Goal: Navigation & Orientation: Find specific page/section

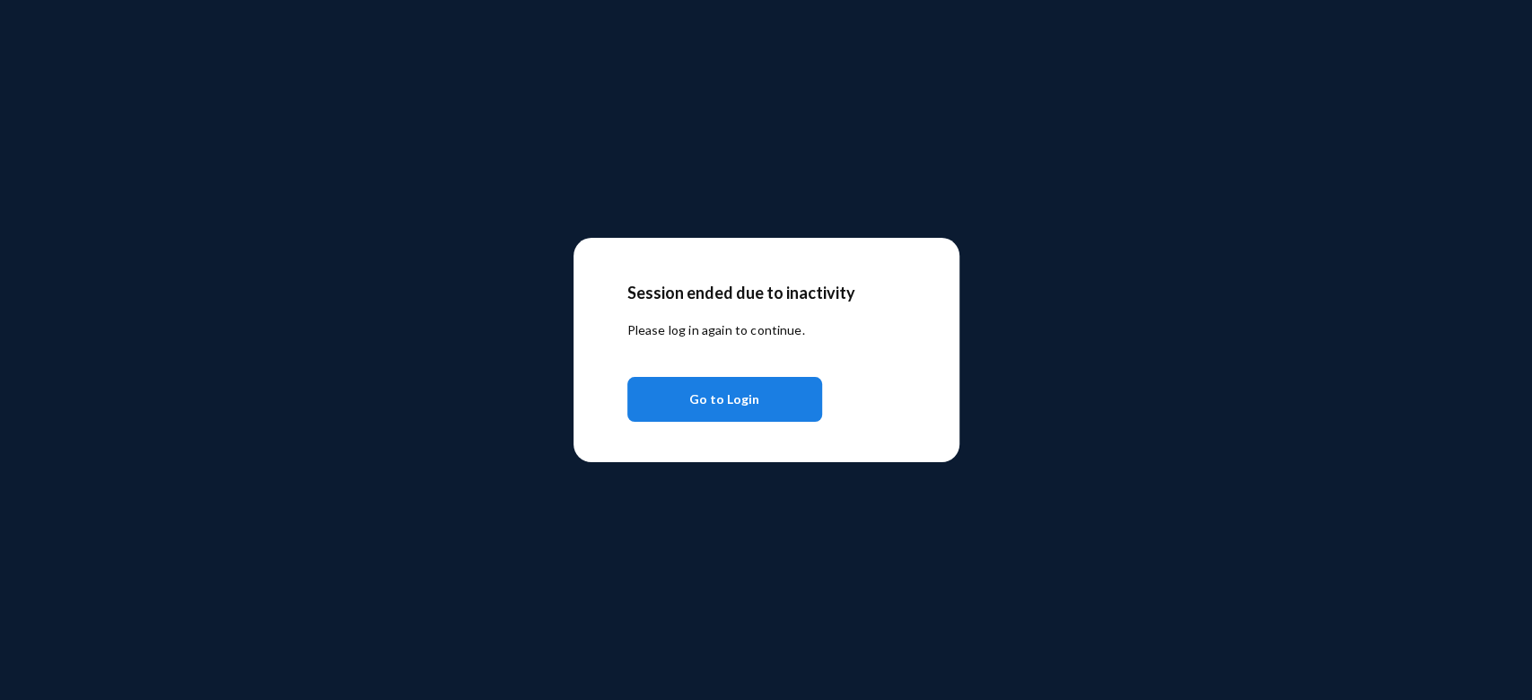
click at [718, 404] on span "Go to Login" at bounding box center [724, 399] width 70 height 32
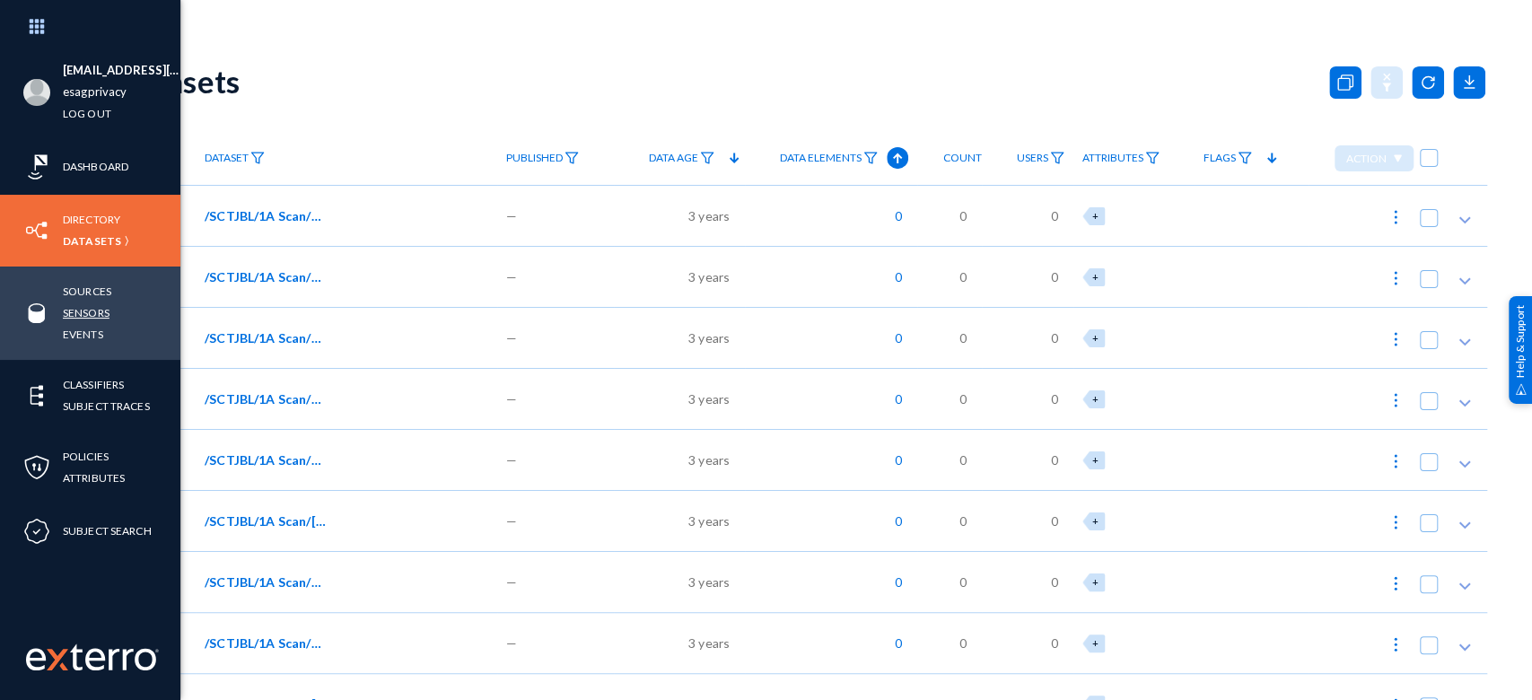
click at [99, 312] on link "Sensors" at bounding box center [86, 312] width 47 height 21
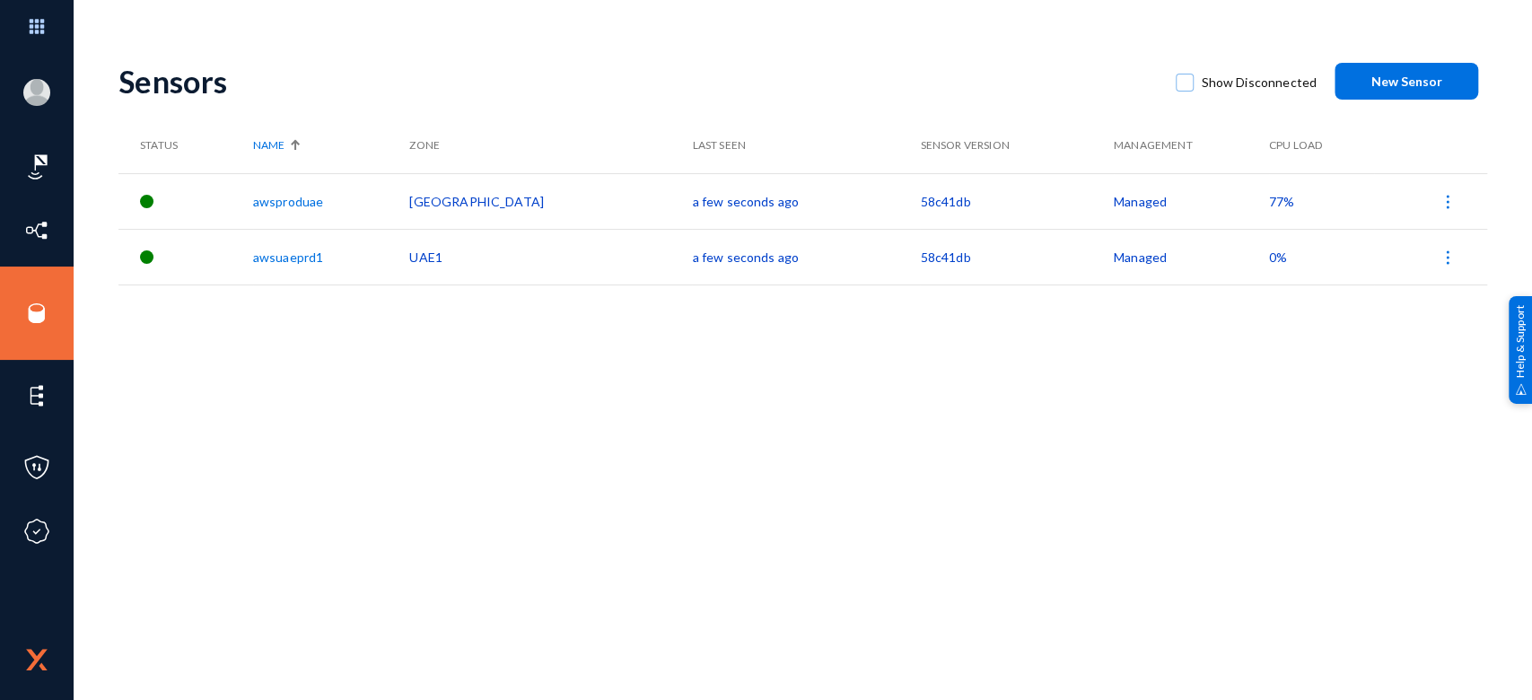
click at [1269, 203] on span "77%" at bounding box center [1281, 201] width 25 height 15
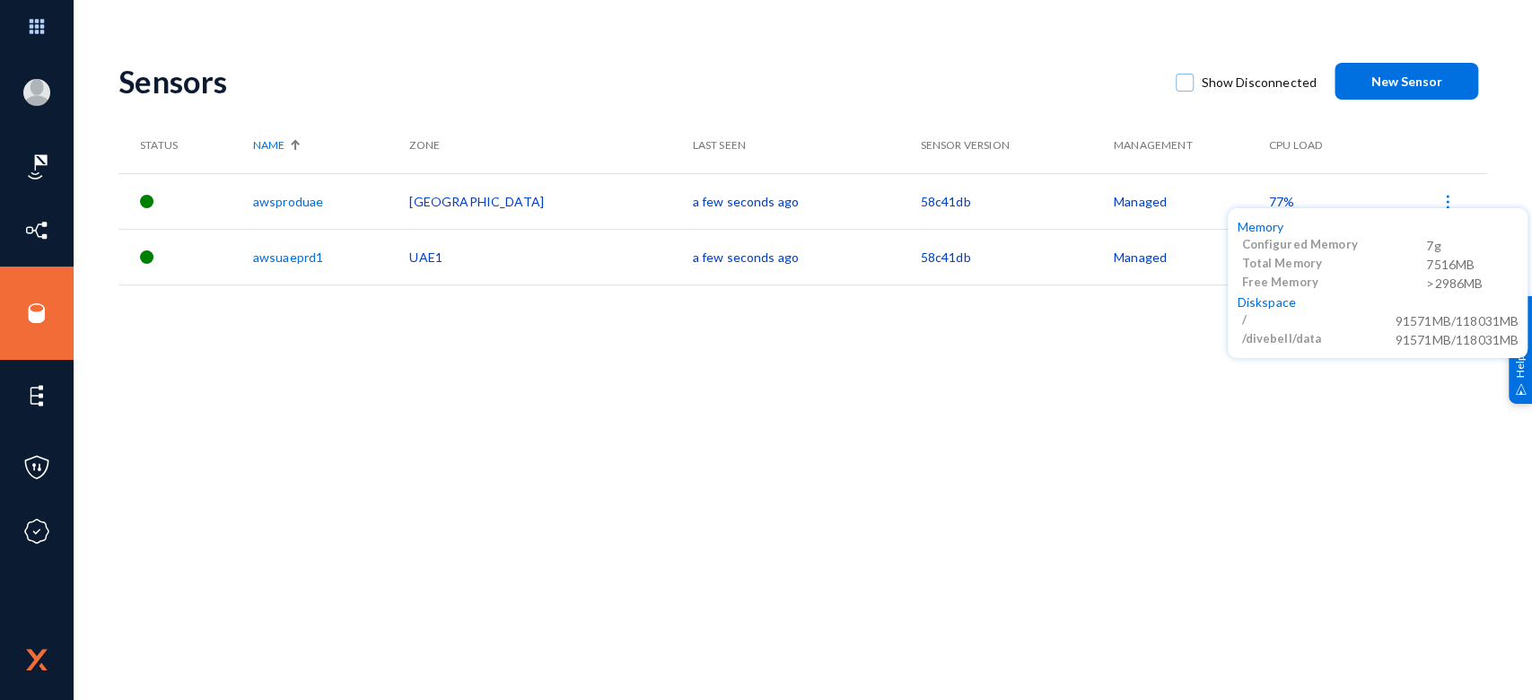
click at [1112, 341] on div at bounding box center [766, 350] width 1532 height 700
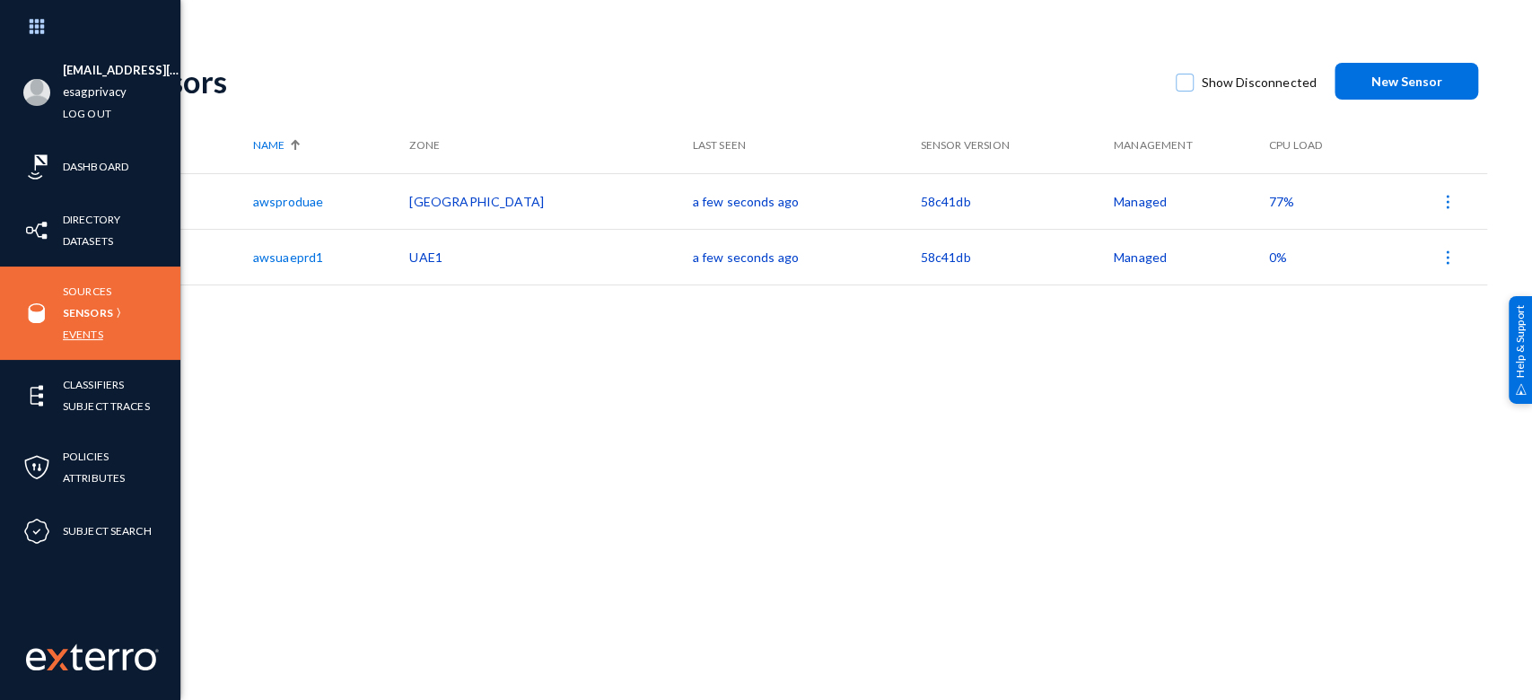
click at [84, 328] on link "Events" at bounding box center [83, 334] width 40 height 21
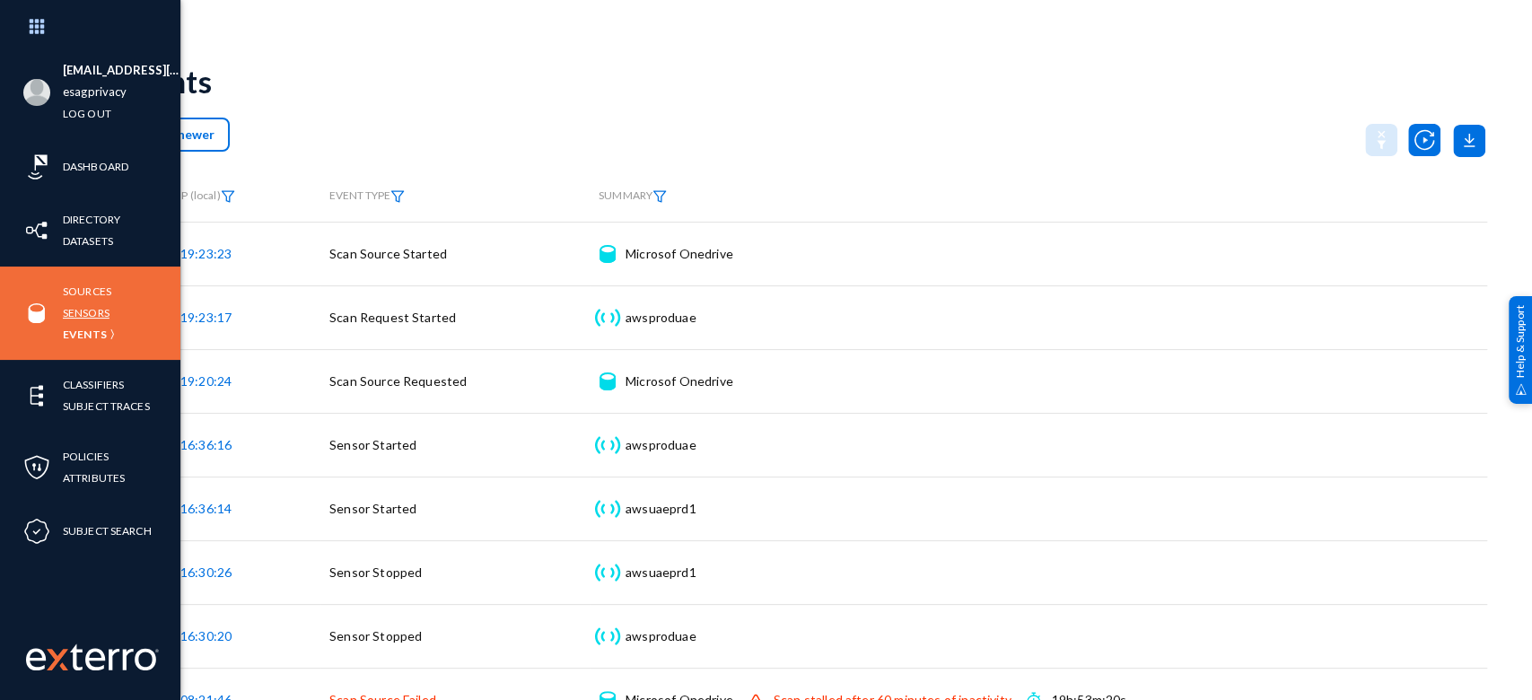
click at [94, 309] on link "Sensors" at bounding box center [86, 312] width 47 height 21
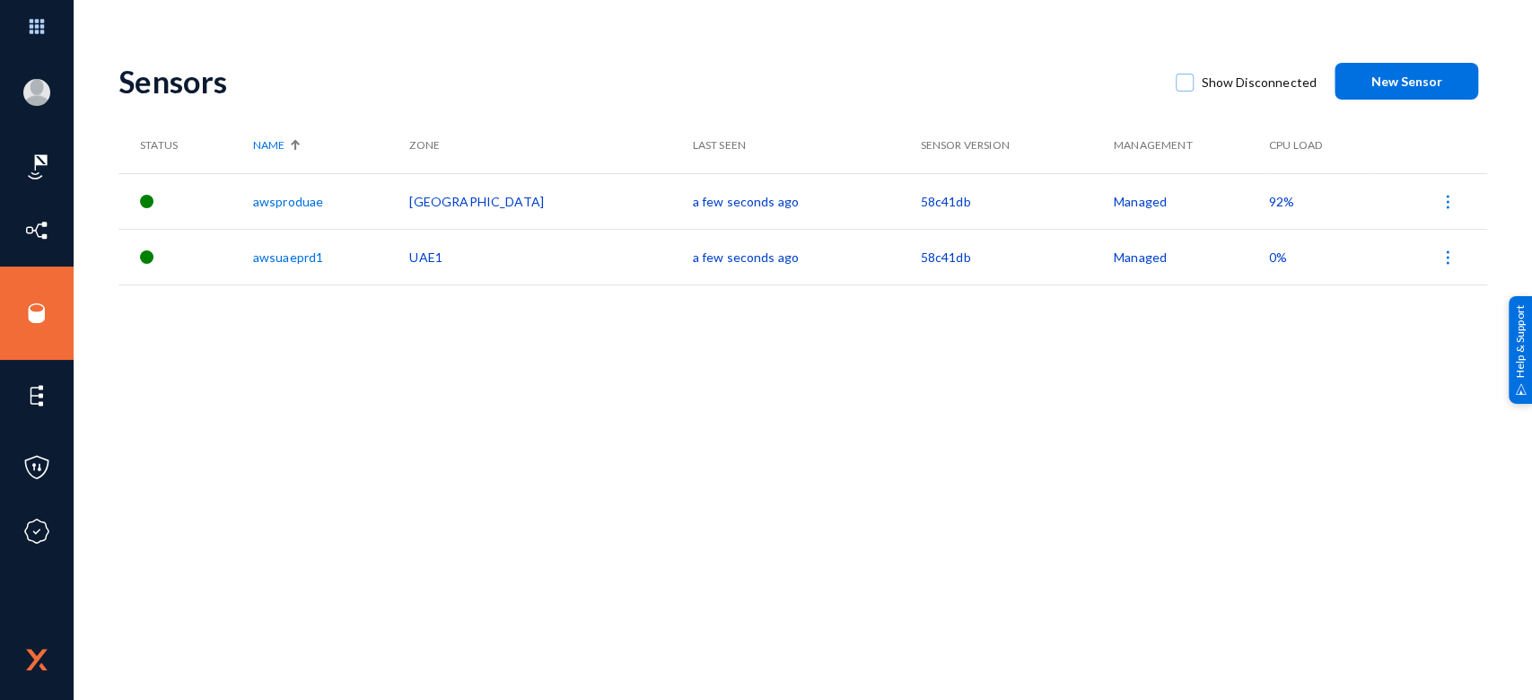
click at [1269, 206] on span "92%" at bounding box center [1281, 201] width 25 height 15
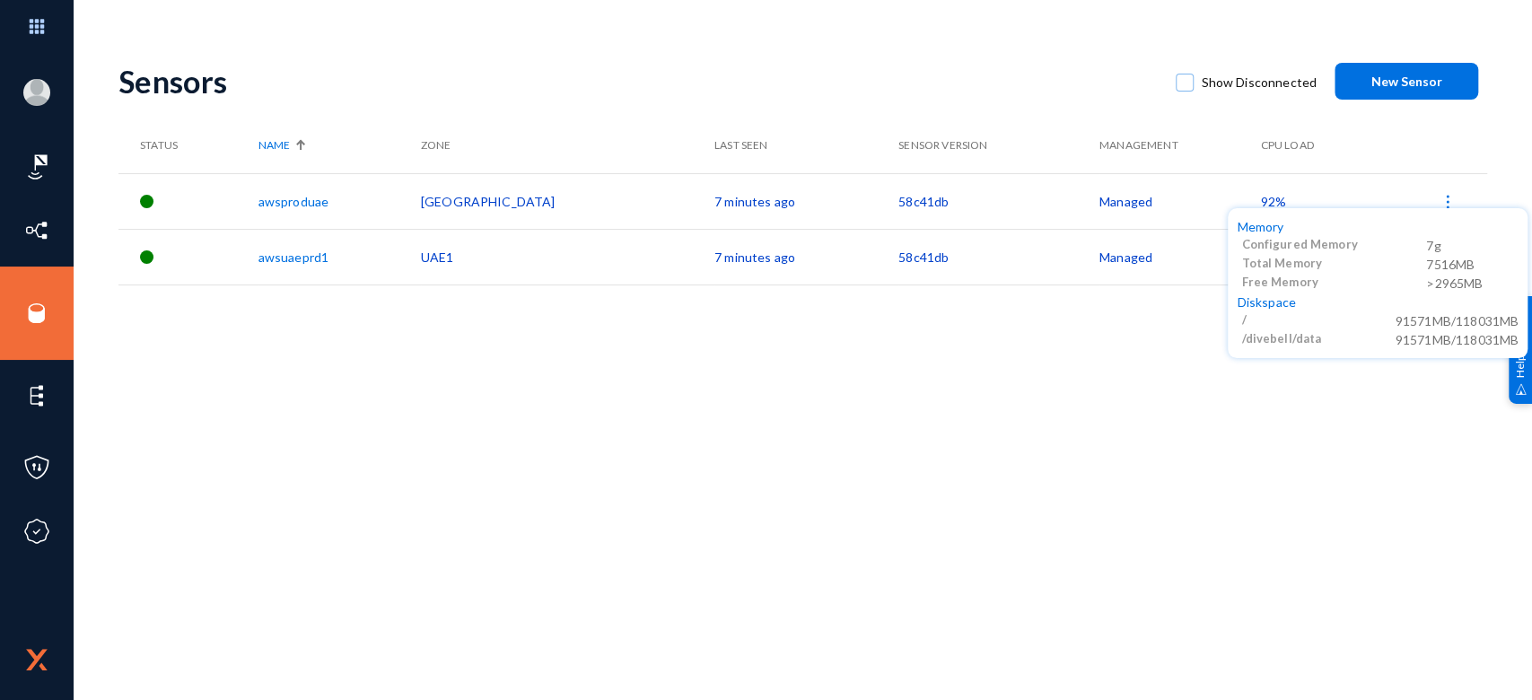
click at [1128, 385] on div at bounding box center [766, 350] width 1532 height 700
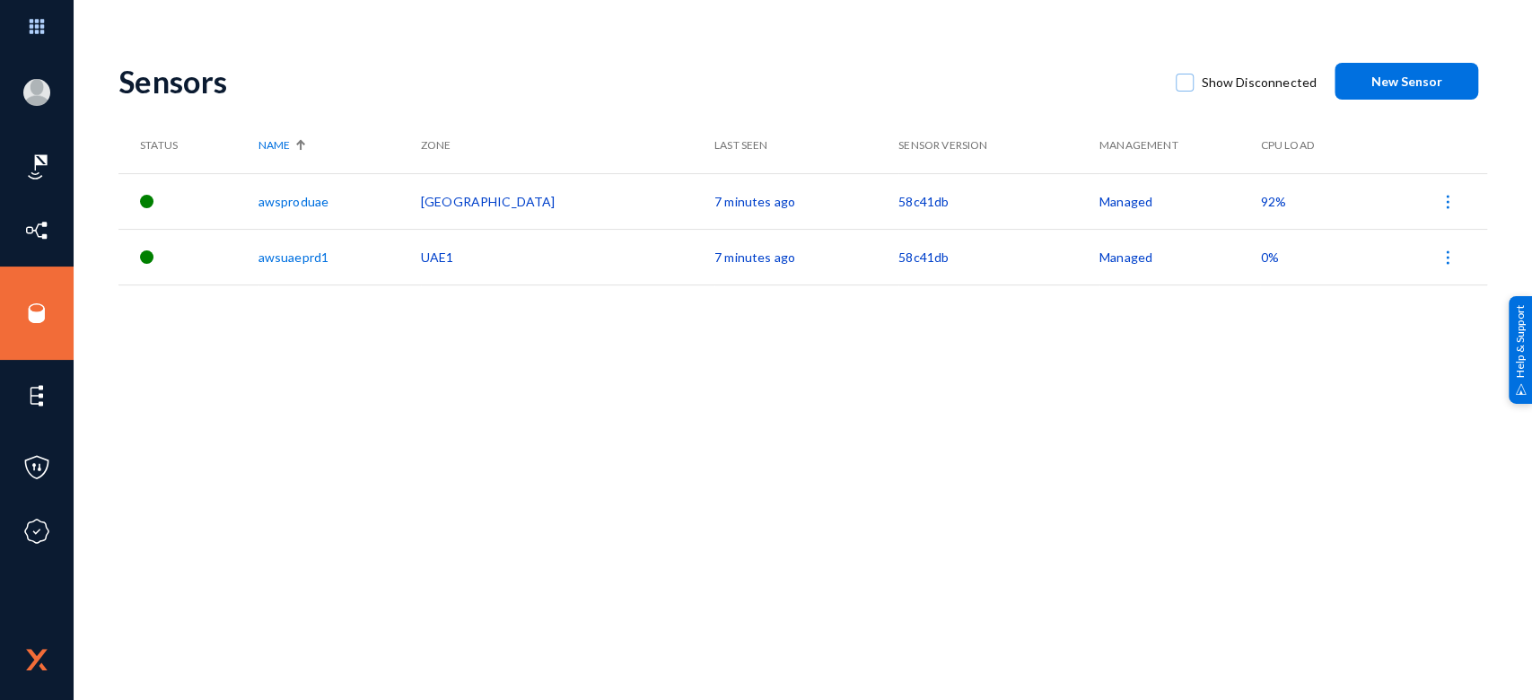
click at [1260, 203] on span "92%" at bounding box center [1272, 201] width 25 height 15
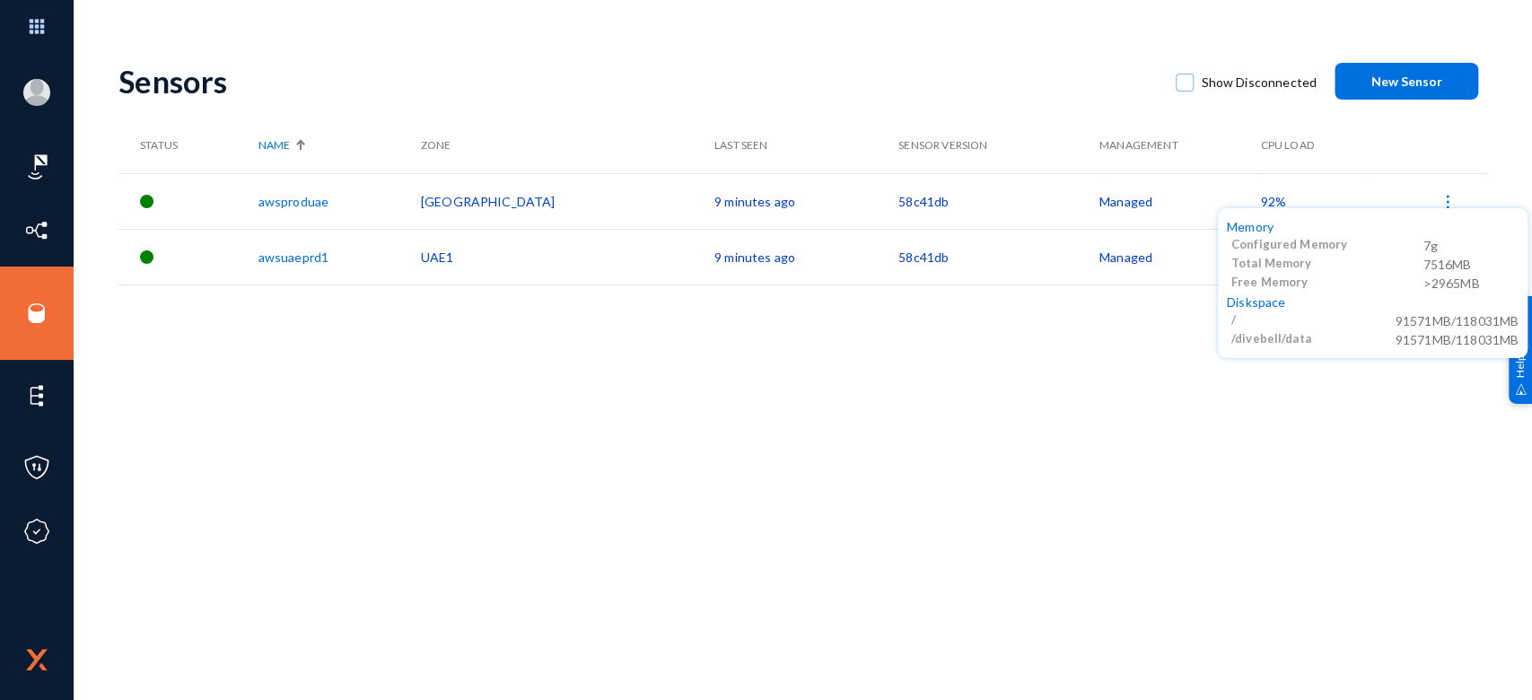
click at [1099, 452] on div at bounding box center [766, 350] width 1532 height 700
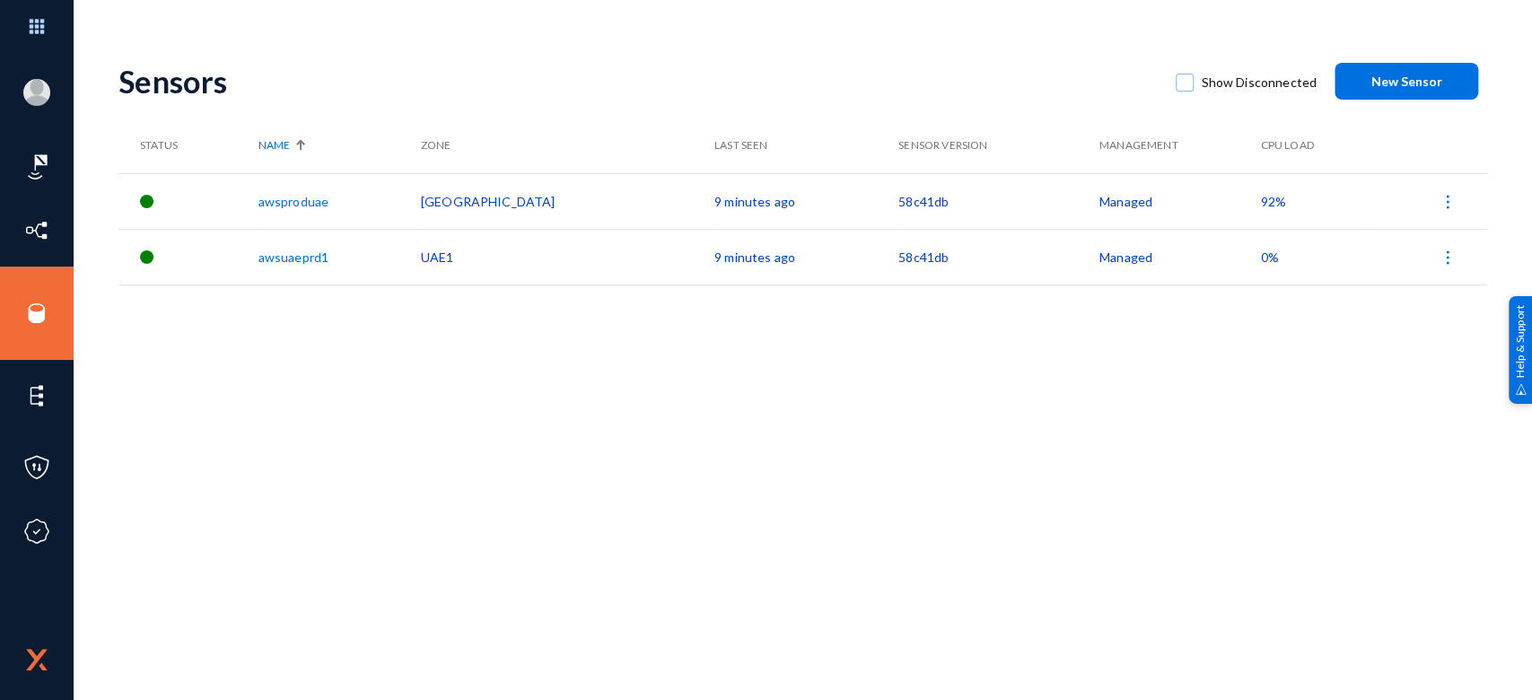
click at [1260, 206] on span "92%" at bounding box center [1272, 201] width 25 height 15
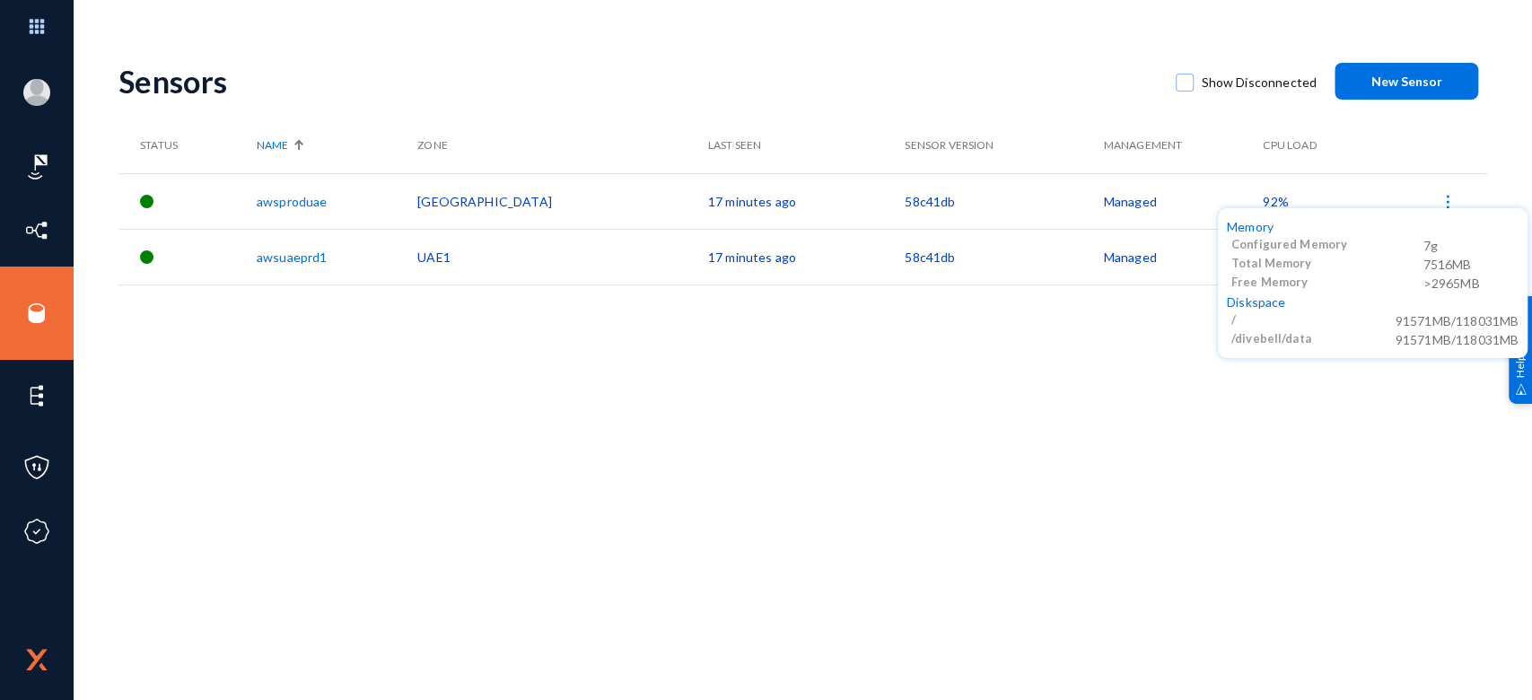
click at [1035, 376] on div at bounding box center [766, 350] width 1532 height 700
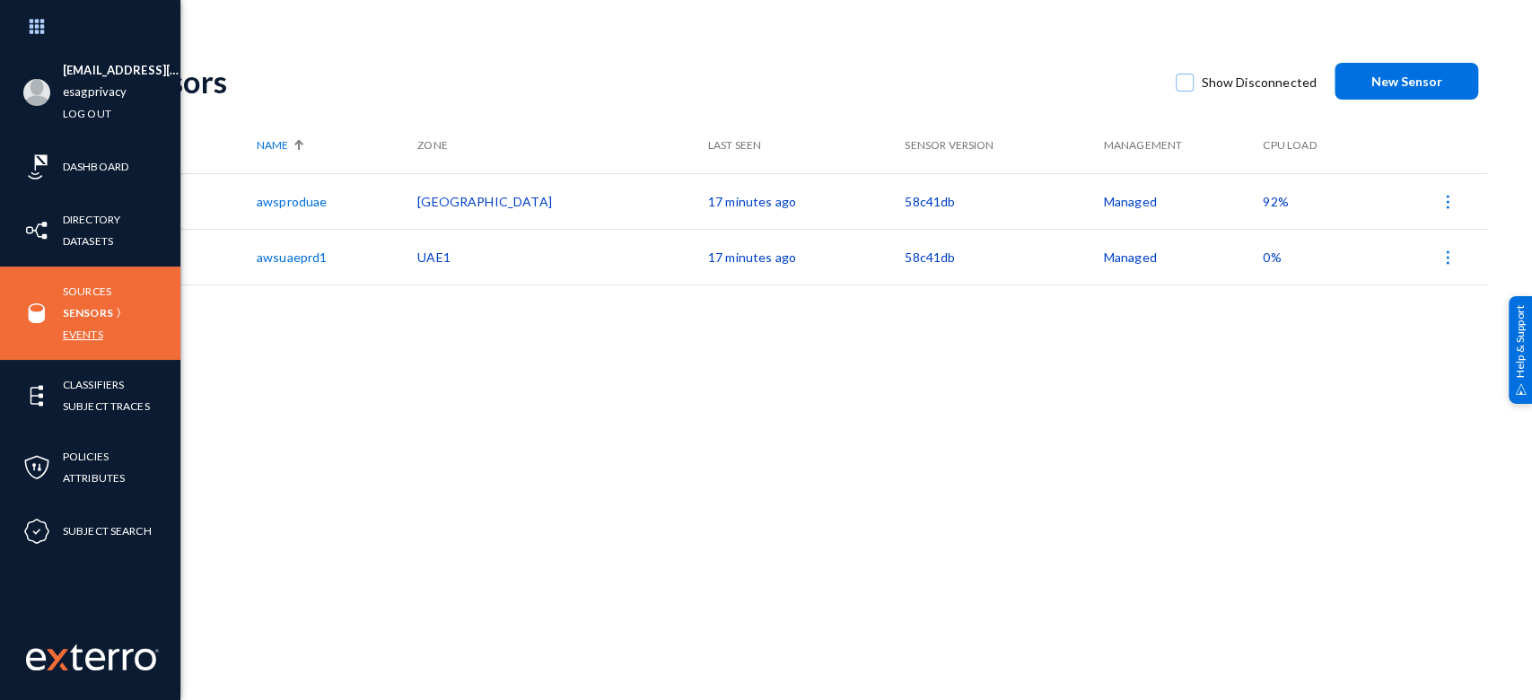
click at [90, 328] on link "Events" at bounding box center [83, 334] width 40 height 21
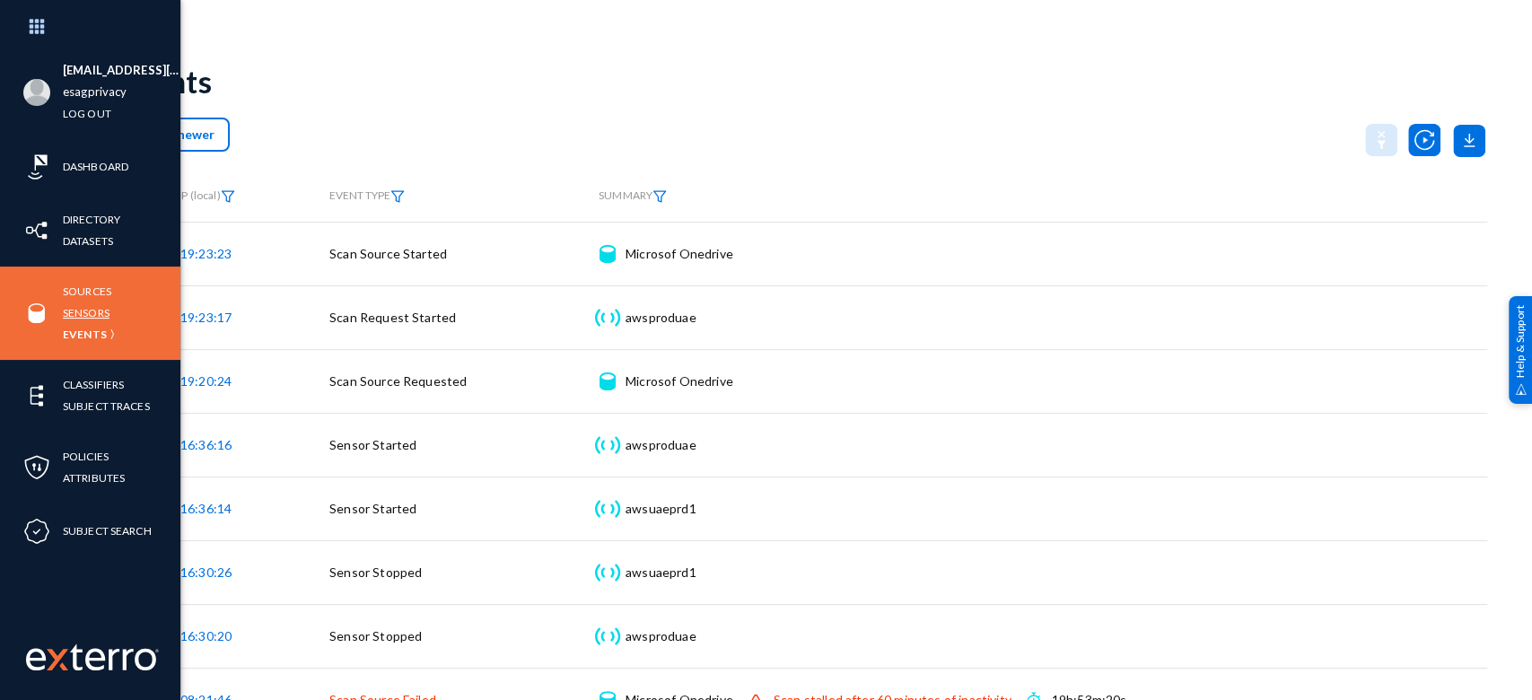
click at [97, 310] on link "Sensors" at bounding box center [86, 312] width 47 height 21
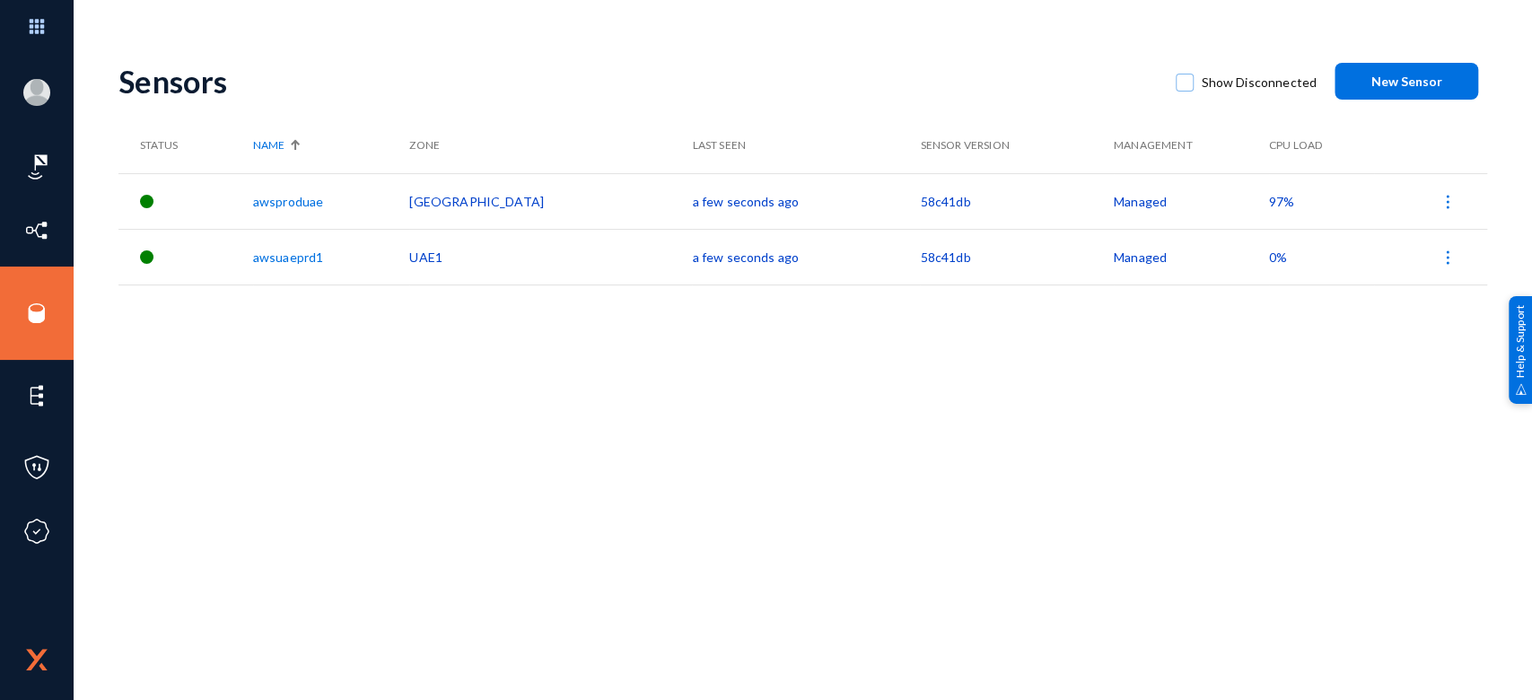
click at [1269, 200] on span "97%" at bounding box center [1281, 201] width 25 height 15
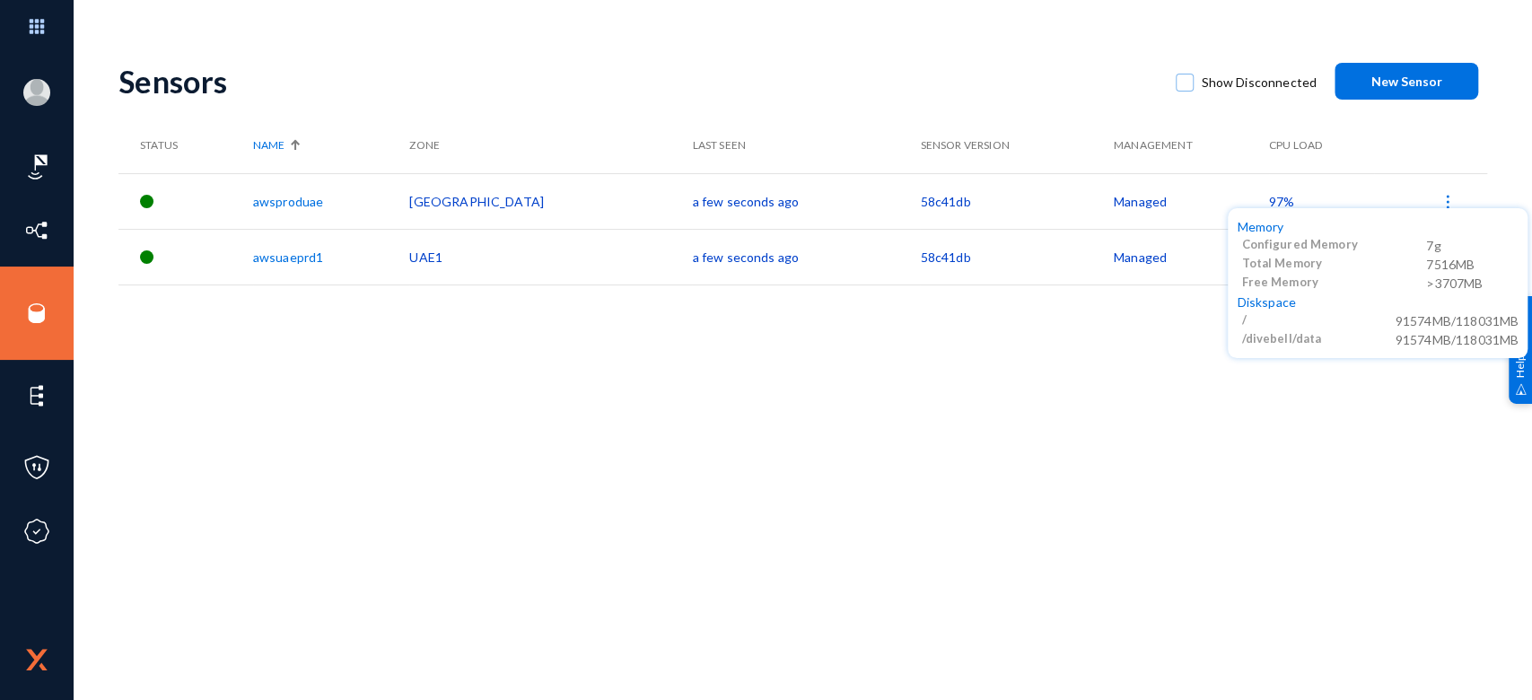
click at [1155, 369] on div at bounding box center [766, 350] width 1532 height 700
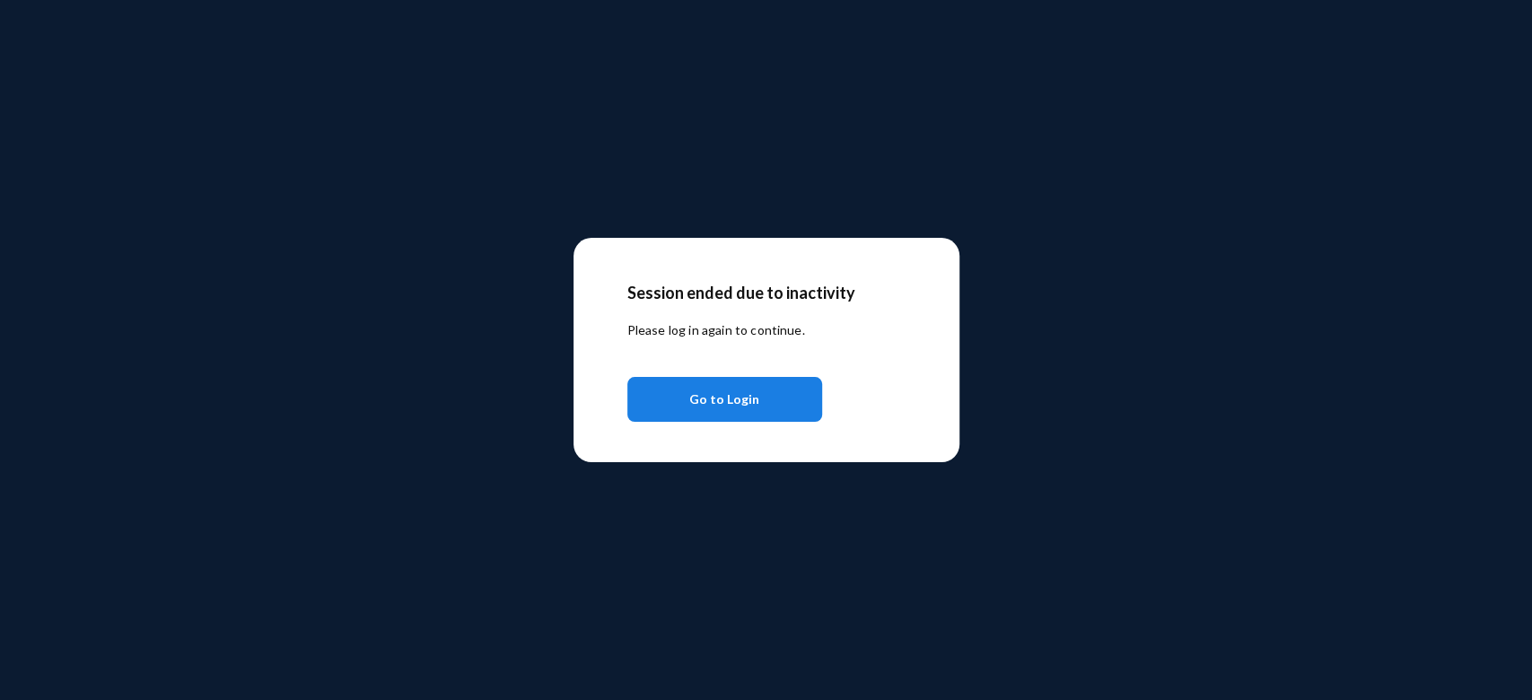
click at [724, 413] on span "Go to Login" at bounding box center [724, 399] width 70 height 32
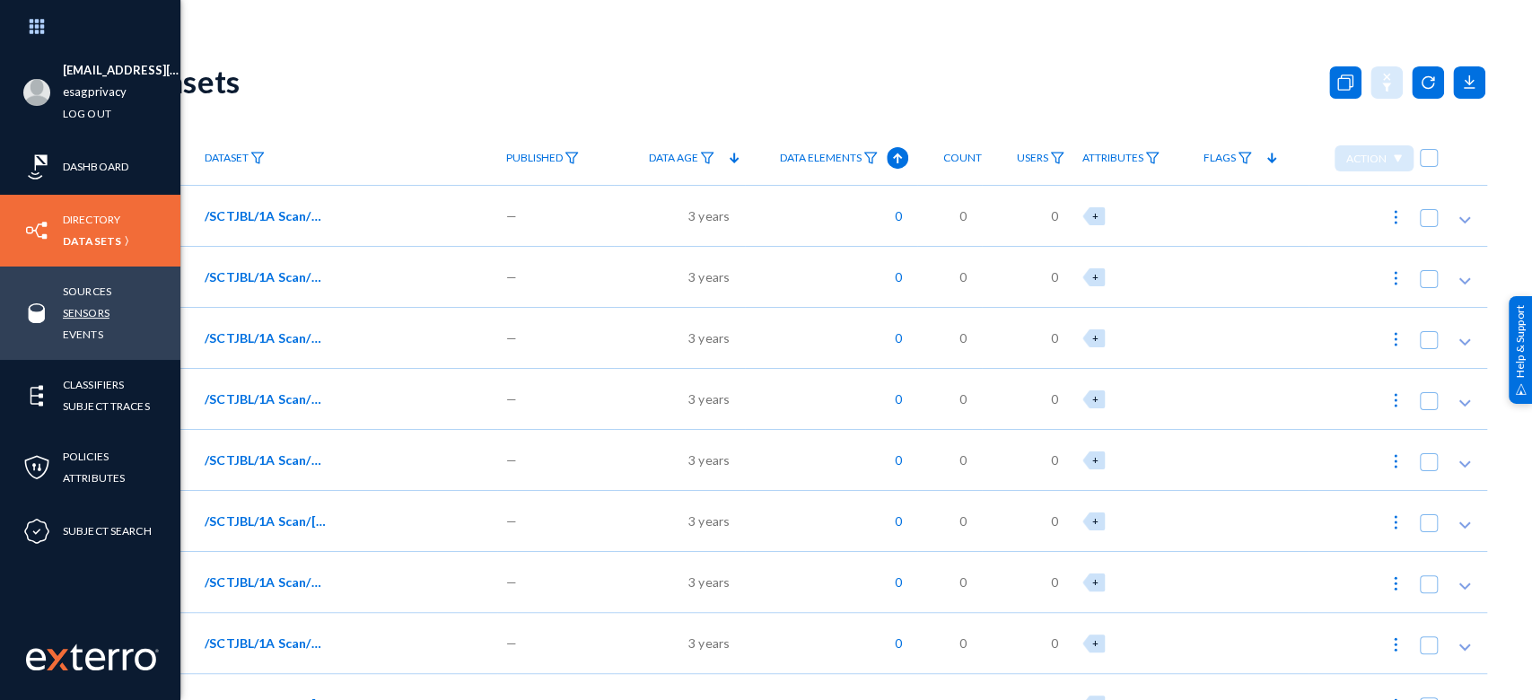
click at [93, 311] on link "Sensors" at bounding box center [86, 312] width 47 height 21
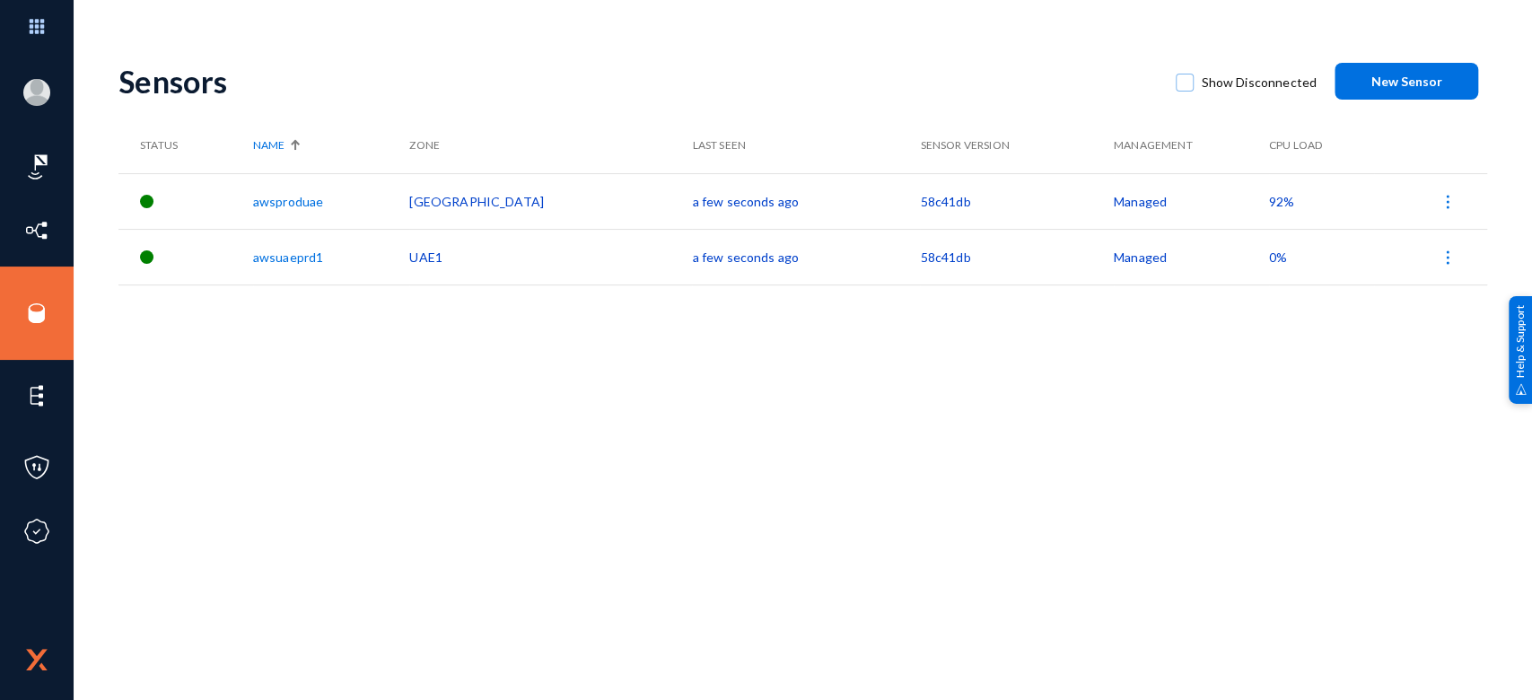
click at [1269, 197] on span "92%" at bounding box center [1281, 201] width 25 height 15
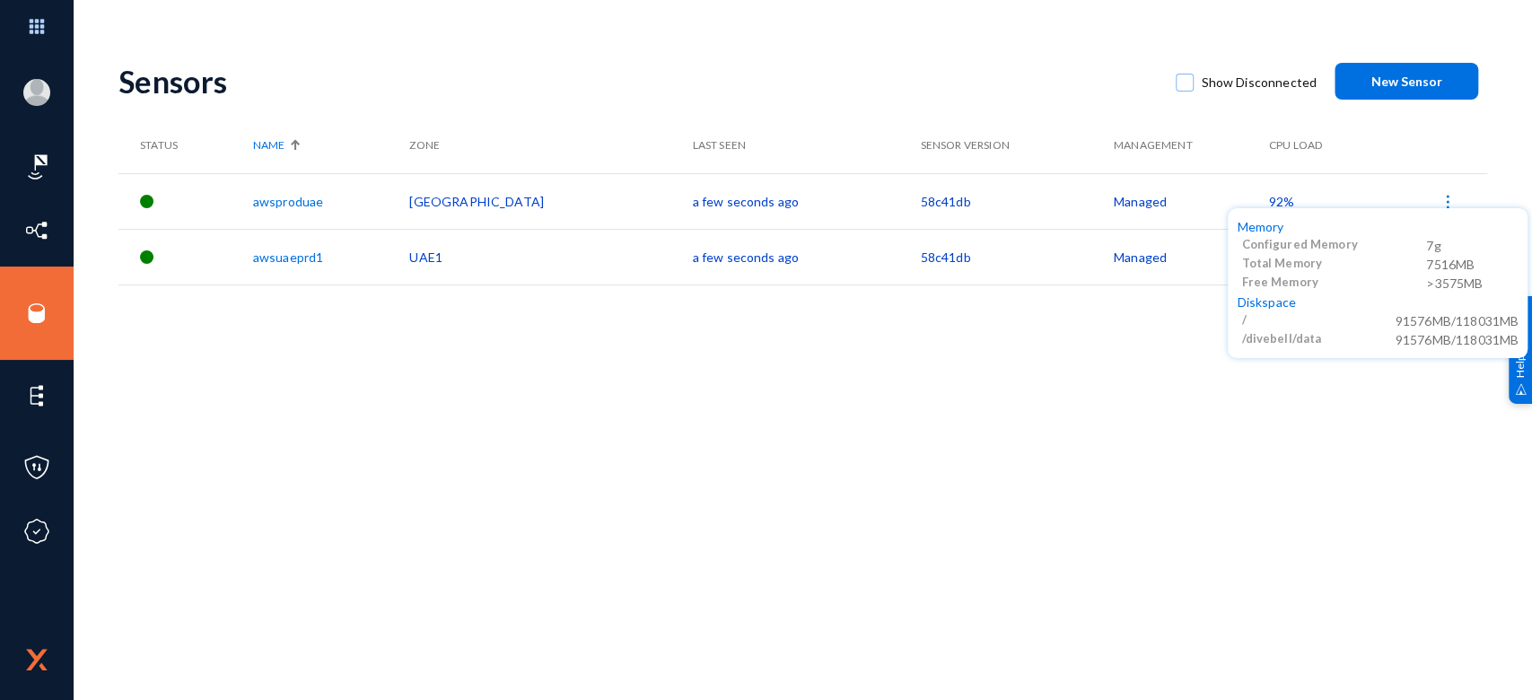
click at [253, 381] on div at bounding box center [766, 350] width 1532 height 700
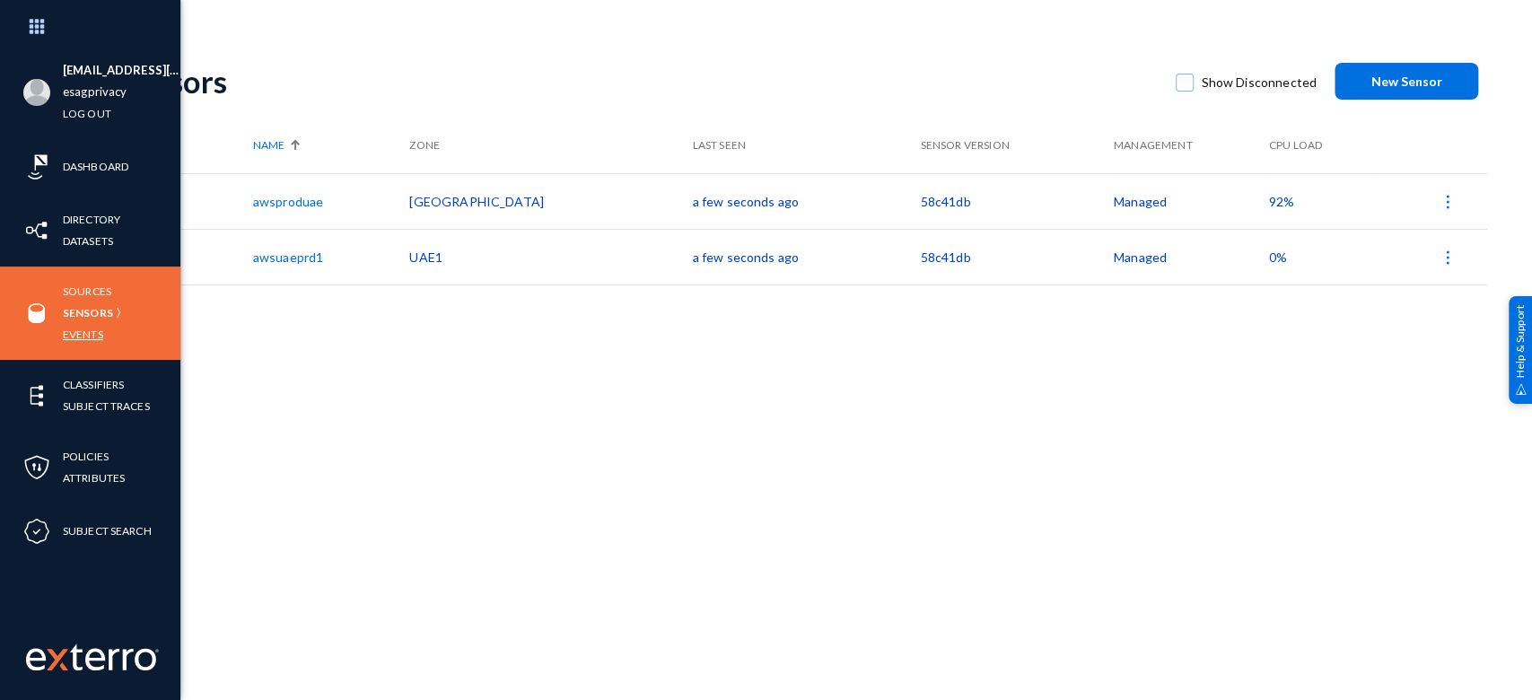
click at [77, 326] on link "Events" at bounding box center [83, 334] width 40 height 21
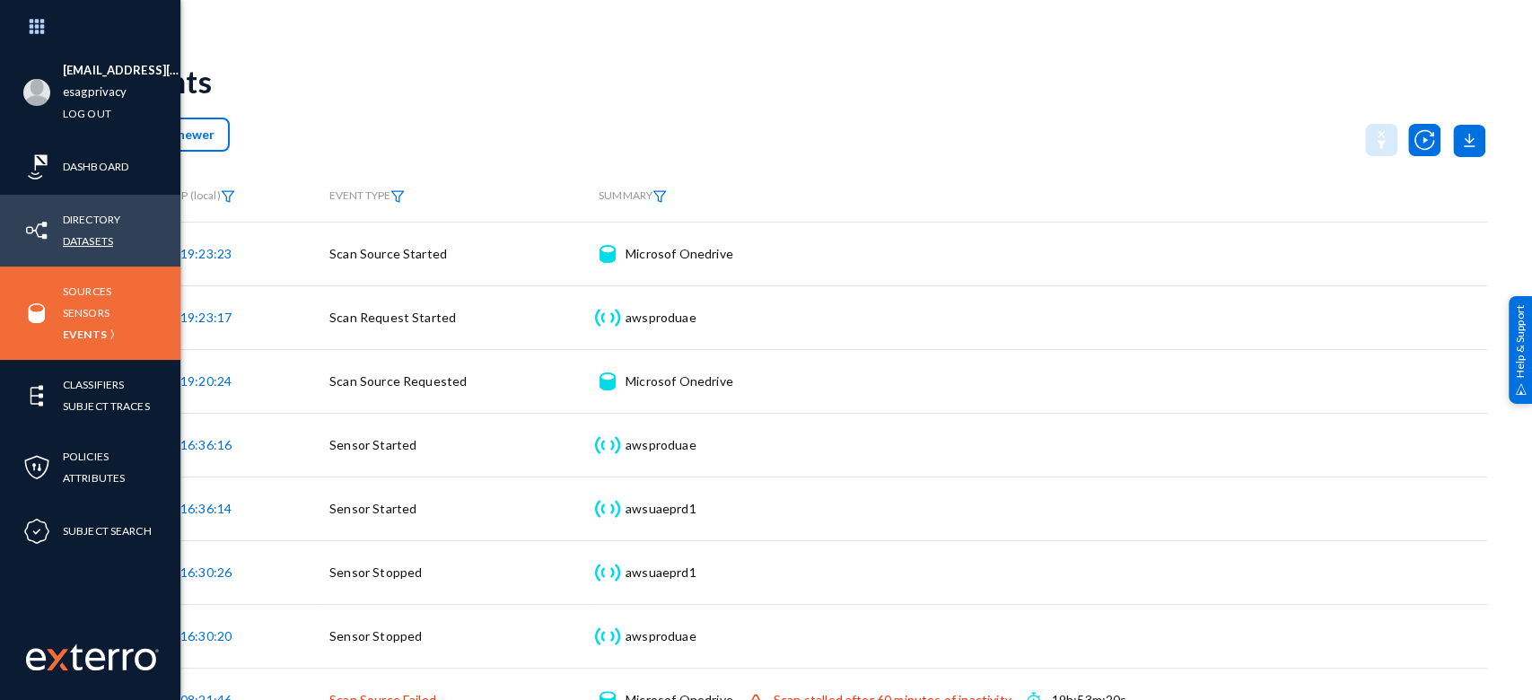
click at [83, 241] on link "Datasets" at bounding box center [88, 241] width 50 height 21
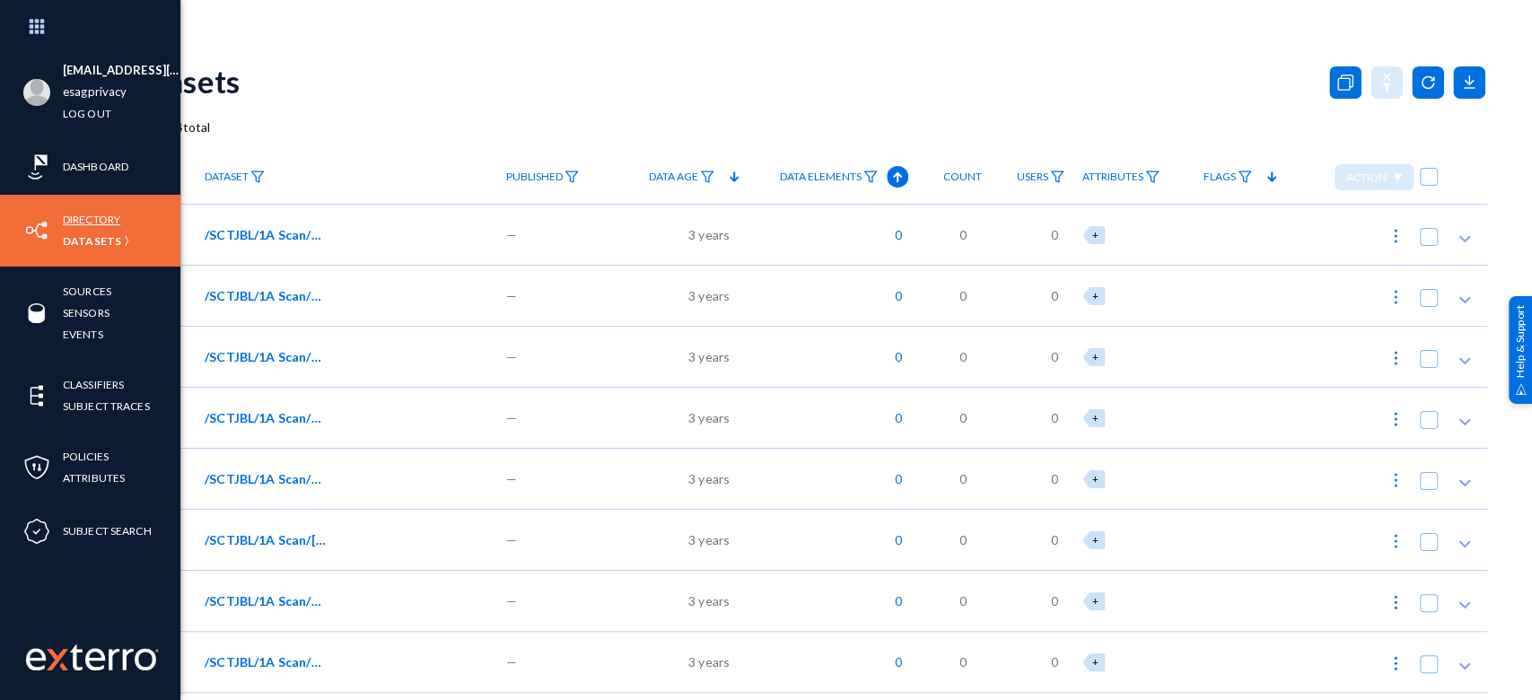
click at [97, 220] on link "Directory" at bounding box center [91, 219] width 57 height 21
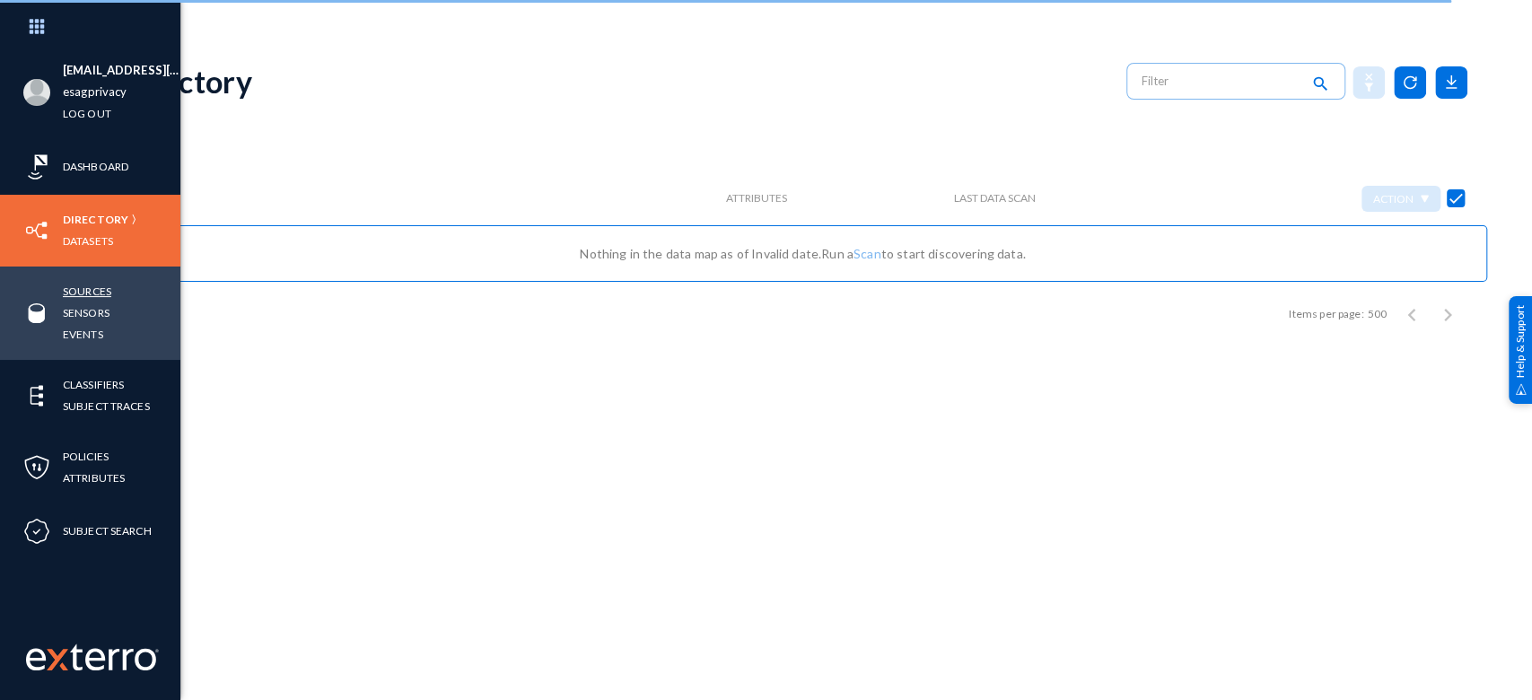
click at [85, 297] on link "Sources" at bounding box center [87, 291] width 48 height 21
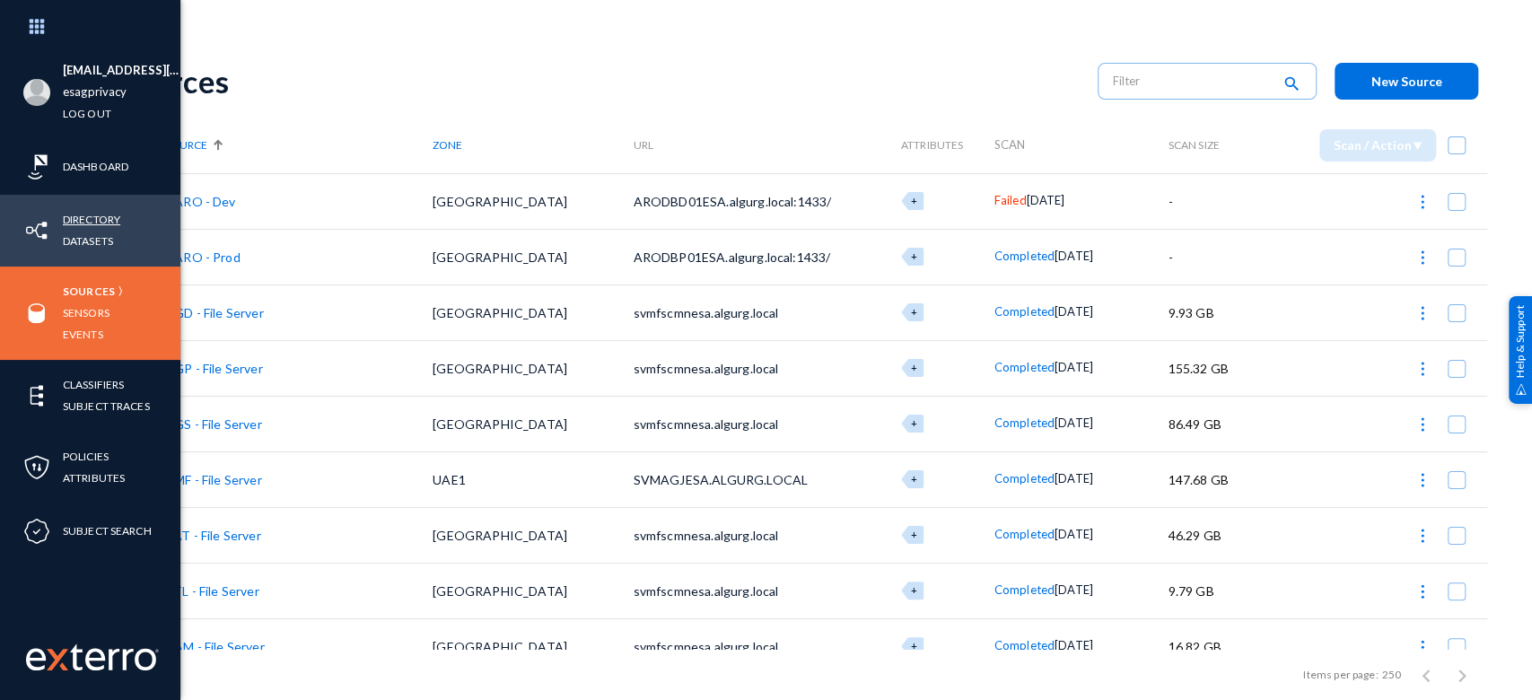
click at [83, 229] on link "Directory" at bounding box center [91, 219] width 57 height 21
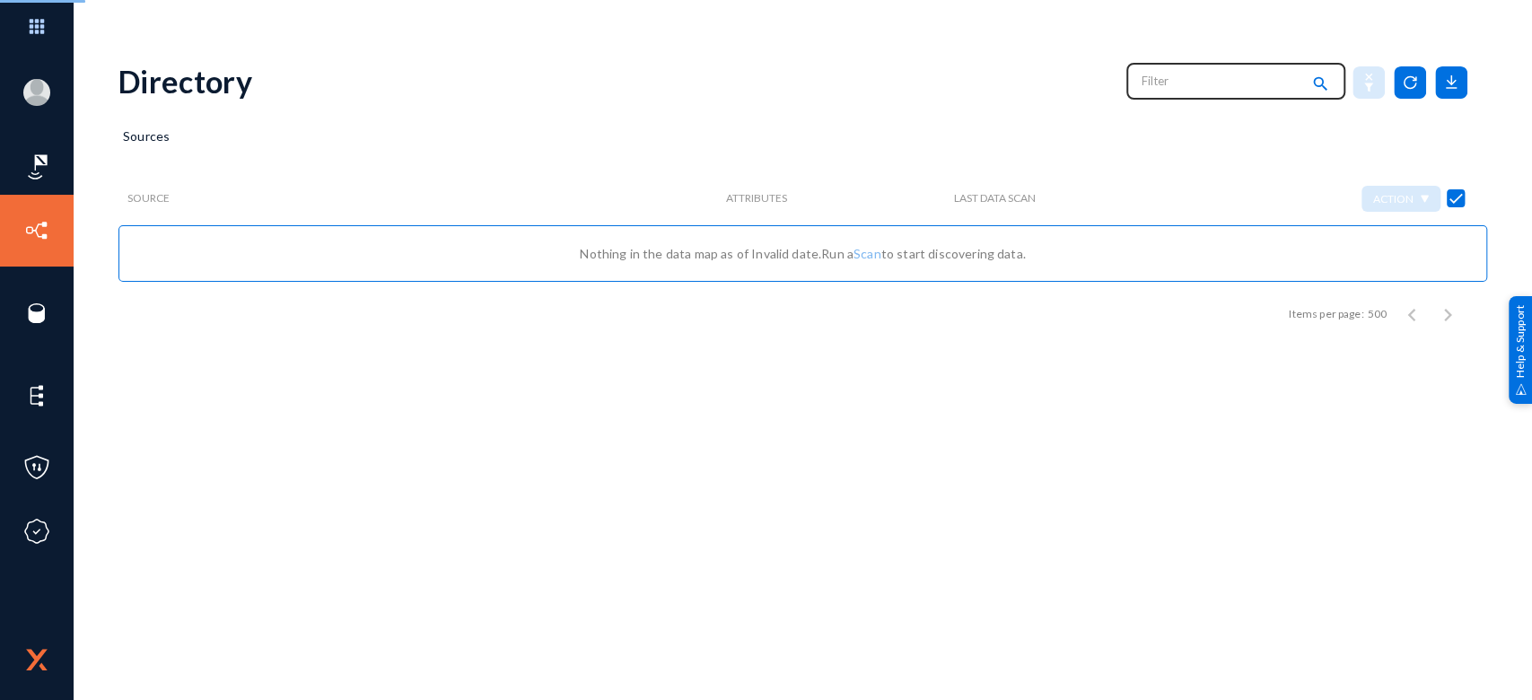
checkbox input "false"
